Goal: Find contact information: Find contact information

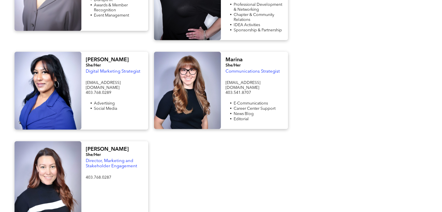
scroll to position [698, 0]
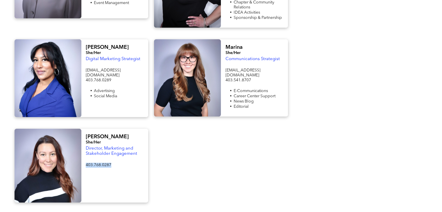
drag, startPoint x: 112, startPoint y: 137, endPoint x: 85, endPoint y: 137, distance: 26.5
click at [86, 163] on p "403.768.0287" at bounding box center [115, 165] width 58 height 5
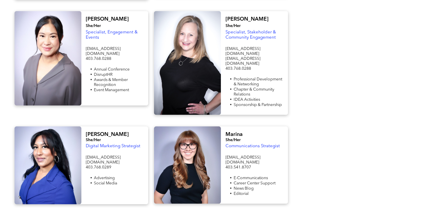
scroll to position [581, 0]
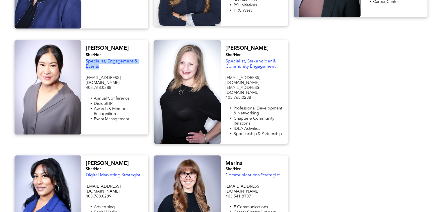
drag, startPoint x: 100, startPoint y: 55, endPoint x: 86, endPoint y: 49, distance: 15.1
click at [86, 59] on p "Specialist, Engagement & Events" at bounding box center [115, 64] width 58 height 10
copy span "Specialist, Engagement & Events"
drag, startPoint x: 143, startPoint y: 64, endPoint x: 85, endPoint y: 62, distance: 57.9
click at [85, 62] on div "Lynda She/Her Specialist, Engagement & Events cphrab-conference@cphrab.ca 403.7…" at bounding box center [114, 87] width 67 height 94
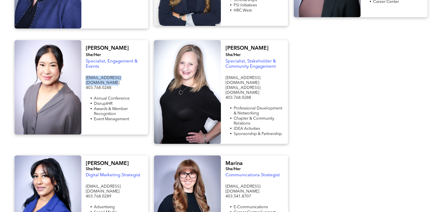
copy span "cphrab-conference@cphrab.ca"
drag, startPoint x: 113, startPoint y: 70, endPoint x: 86, endPoint y: 70, distance: 26.7
click at [86, 85] on p "403.768.0288" at bounding box center [115, 87] width 58 height 5
copy span "403.768.0288"
click at [234, 46] on span "Nicole" at bounding box center [246, 48] width 43 height 5
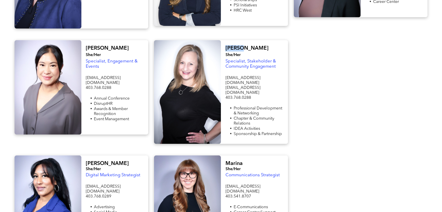
click at [234, 46] on span "Nicole" at bounding box center [246, 48] width 43 height 5
copy span "Nicole"
drag, startPoint x: 277, startPoint y: 53, endPoint x: 226, endPoint y: 49, distance: 51.3
click at [226, 59] on p "Specialist, Stakeholder & Community Engagement" at bounding box center [254, 64] width 58 height 10
copy span "Specialist, Stakeholder & Community Engagement"
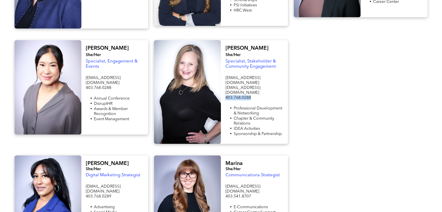
drag, startPoint x: 251, startPoint y: 75, endPoint x: 225, endPoint y: 75, distance: 26.5
click at [225, 75] on div "Nicole She/Her Specialist, Stakeholder & Community Engagement events@cphrab.ca …" at bounding box center [254, 92] width 67 height 104
copy span "403.768.0288"
drag, startPoint x: 271, startPoint y: 70, endPoint x: 223, endPoint y: 65, distance: 48.3
click at [223, 65] on div "Nicole She/Her Specialist, Stakeholder & Community Engagement events@cphrab.ca …" at bounding box center [254, 92] width 67 height 104
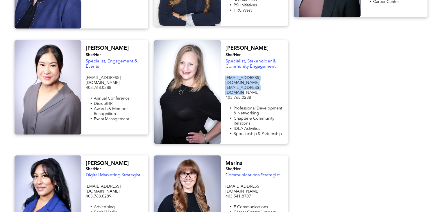
copy div "events@cphrab.ca partnerships@cphrab.ca"
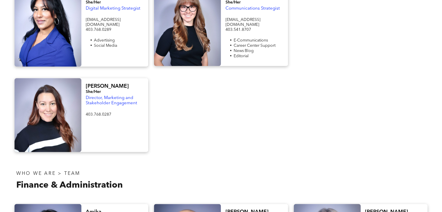
scroll to position [756, 0]
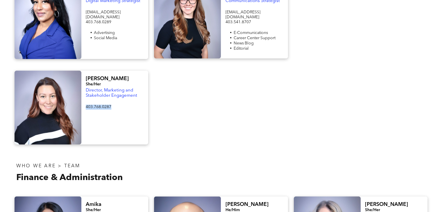
drag, startPoint x: 113, startPoint y: 77, endPoint x: 85, endPoint y: 79, distance: 28.0
click at [85, 79] on div "Bailey She/Her Director, Marketing and Stakeholder Engagement 403.768.0287 ﻿" at bounding box center [114, 108] width 67 height 74
copy span "403.768.0287"
click at [96, 76] on span "Bailey" at bounding box center [107, 78] width 43 height 5
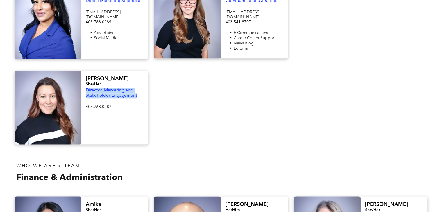
drag, startPoint x: 140, startPoint y: 68, endPoint x: 83, endPoint y: 63, distance: 58.0
click at [83, 71] on div "Bailey She/Her Director, Marketing and Stakeholder Engagement 403.768.0287 ﻿" at bounding box center [114, 108] width 67 height 74
copy span "Director, Marketing and Stakeholder Engagement"
click at [140, 88] on p "Director, Marketing and Stakeholder Engagement" at bounding box center [115, 93] width 58 height 10
drag, startPoint x: 140, startPoint y: 68, endPoint x: 80, endPoint y: 49, distance: 62.6
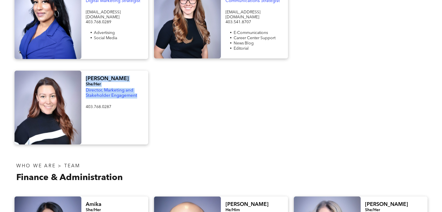
click at [80, 71] on div "Bailey She/Her Director, Marketing and Stakeholder Engagement 403.768.0287 ﻿" at bounding box center [82, 108] width 134 height 74
copy div "Bailey She/Her Director, Marketing and Stakeholder Engagement"
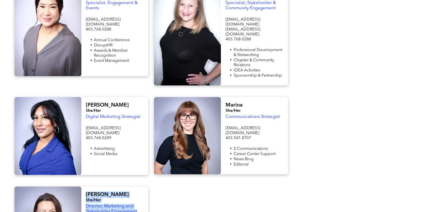
scroll to position [639, 0]
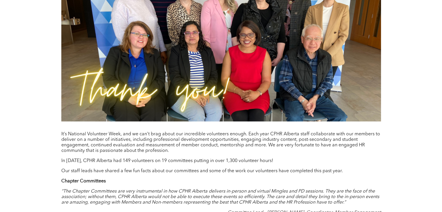
scroll to position [407, 0]
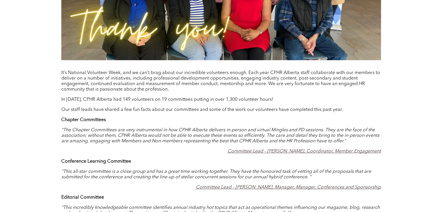
click at [254, 190] on em "Committee Lead – [PERSON_NAME], Manager, Manager, Conferences and Sponsorship" at bounding box center [288, 187] width 185 height 5
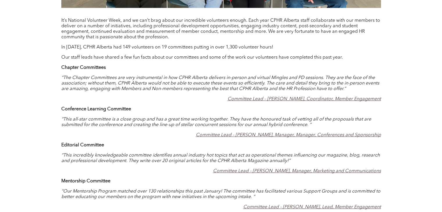
scroll to position [494, 0]
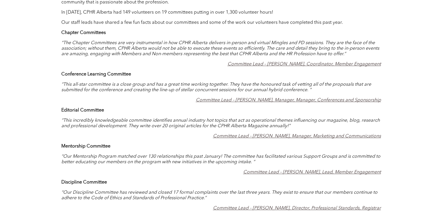
click at [349, 138] on em "Committee Lead – [PERSON_NAME], Manager, Marketing and Communications" at bounding box center [297, 136] width 168 height 5
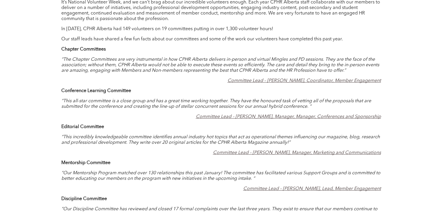
scroll to position [523, 0]
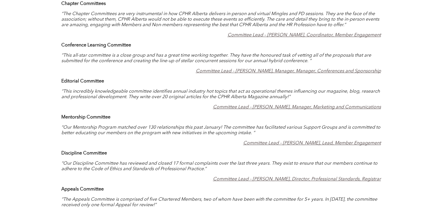
drag, startPoint x: 396, startPoint y: 72, endPoint x: 235, endPoint y: 72, distance: 161.0
click at [235, 72] on div "[DATE] 117 Test LinkedIn Twitter It’s National Volunteer Week, and we can’t bra…" at bounding box center [221, 64] width 442 height 714
copy em "[PERSON_NAME], Manager, Manager, Conferences and Sponsorship"
drag, startPoint x: 389, startPoint y: 110, endPoint x: 251, endPoint y: 107, distance: 138.7
click at [251, 107] on div "[DATE] 117 Test LinkedIn Twitter It’s National Volunteer Week, and we can’t bra…" at bounding box center [221, 65] width 349 height 704
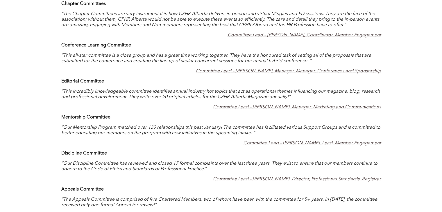
copy em "[PERSON_NAME], Manager, Marketing and Communications"
